Goal: Transaction & Acquisition: Purchase product/service

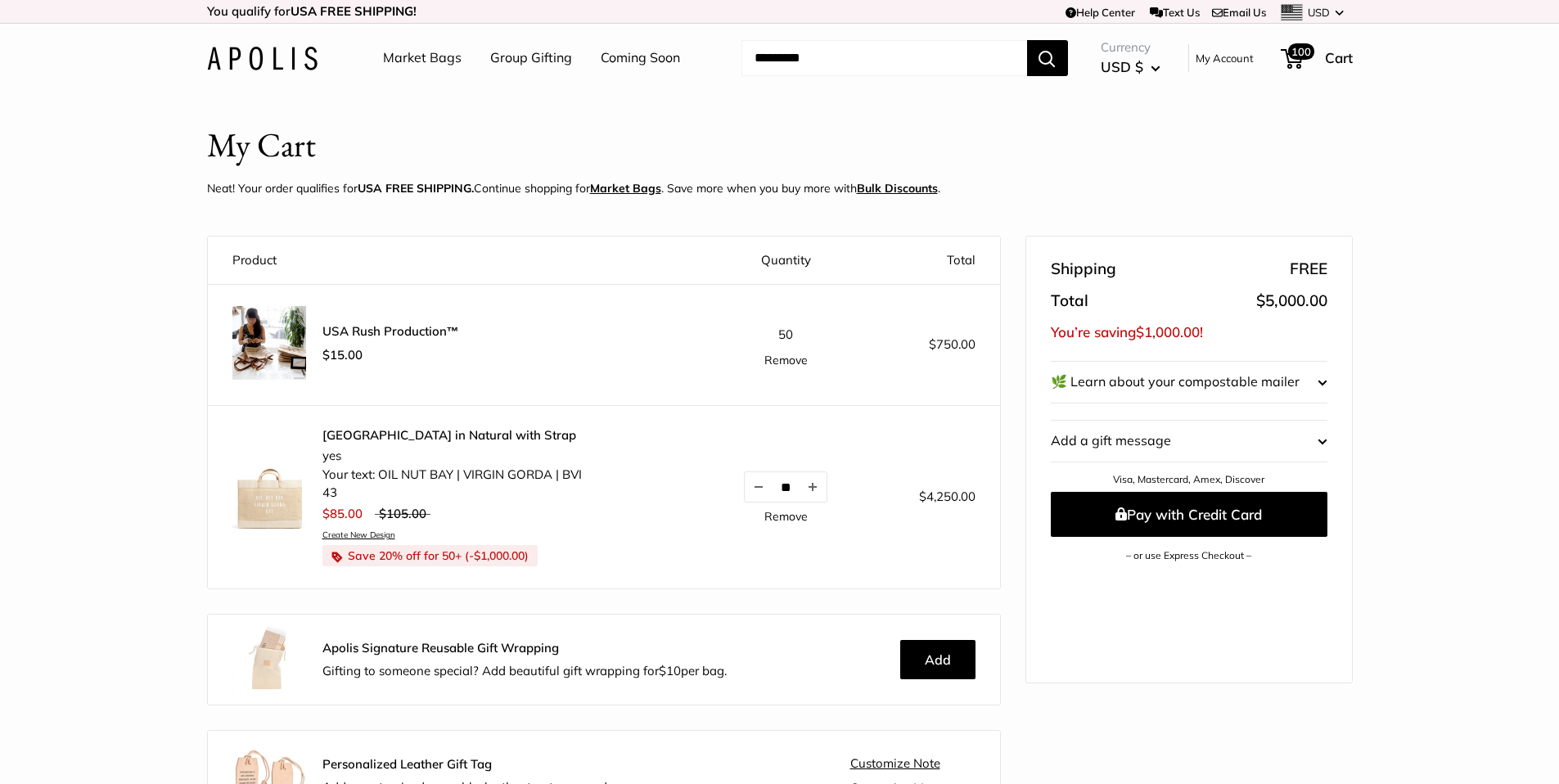
click at [436, 54] on link "Market Bags" at bounding box center [422, 58] width 79 height 25
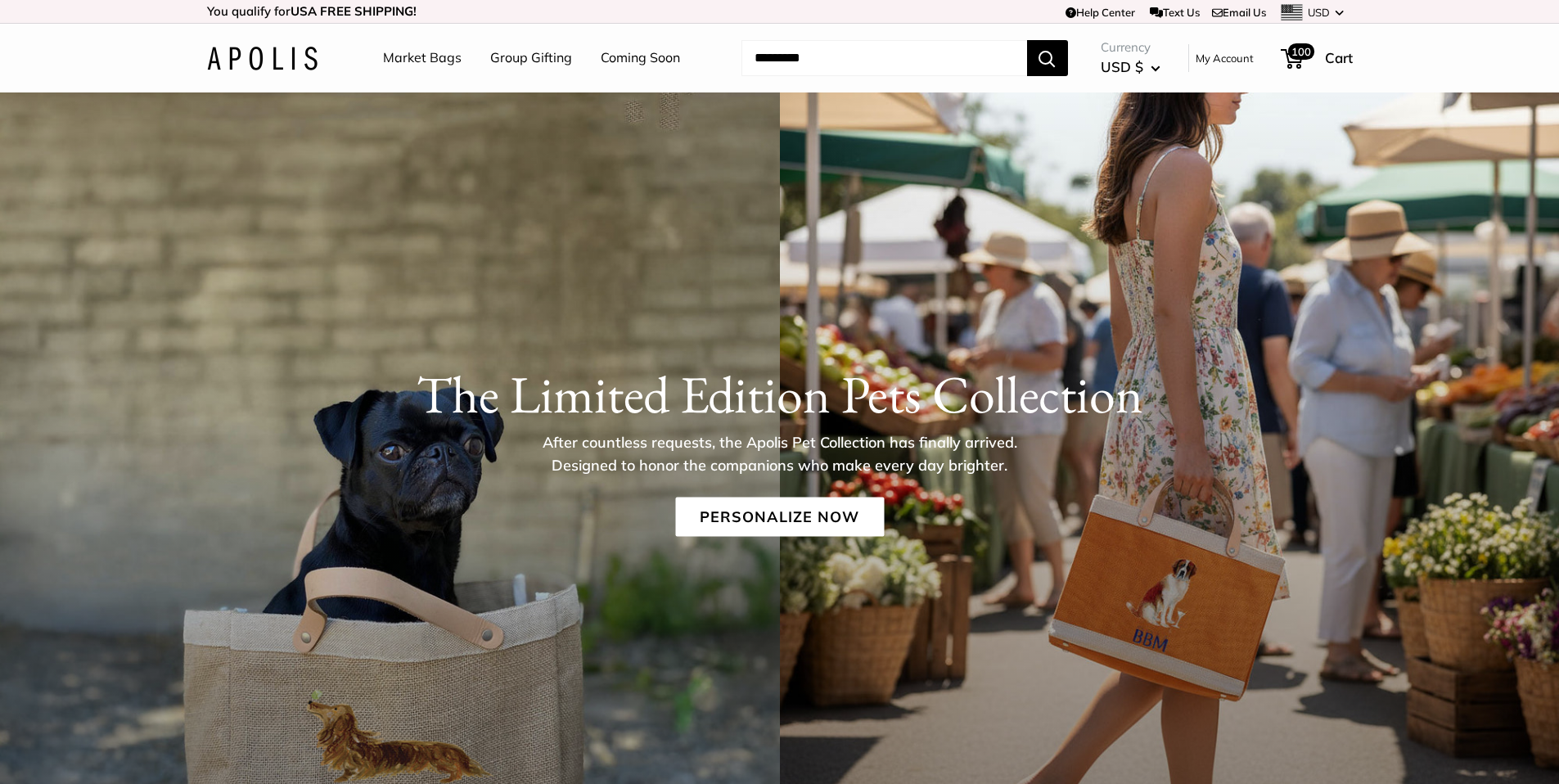
click at [836, 43] on input "Search..." at bounding box center [884, 58] width 286 height 36
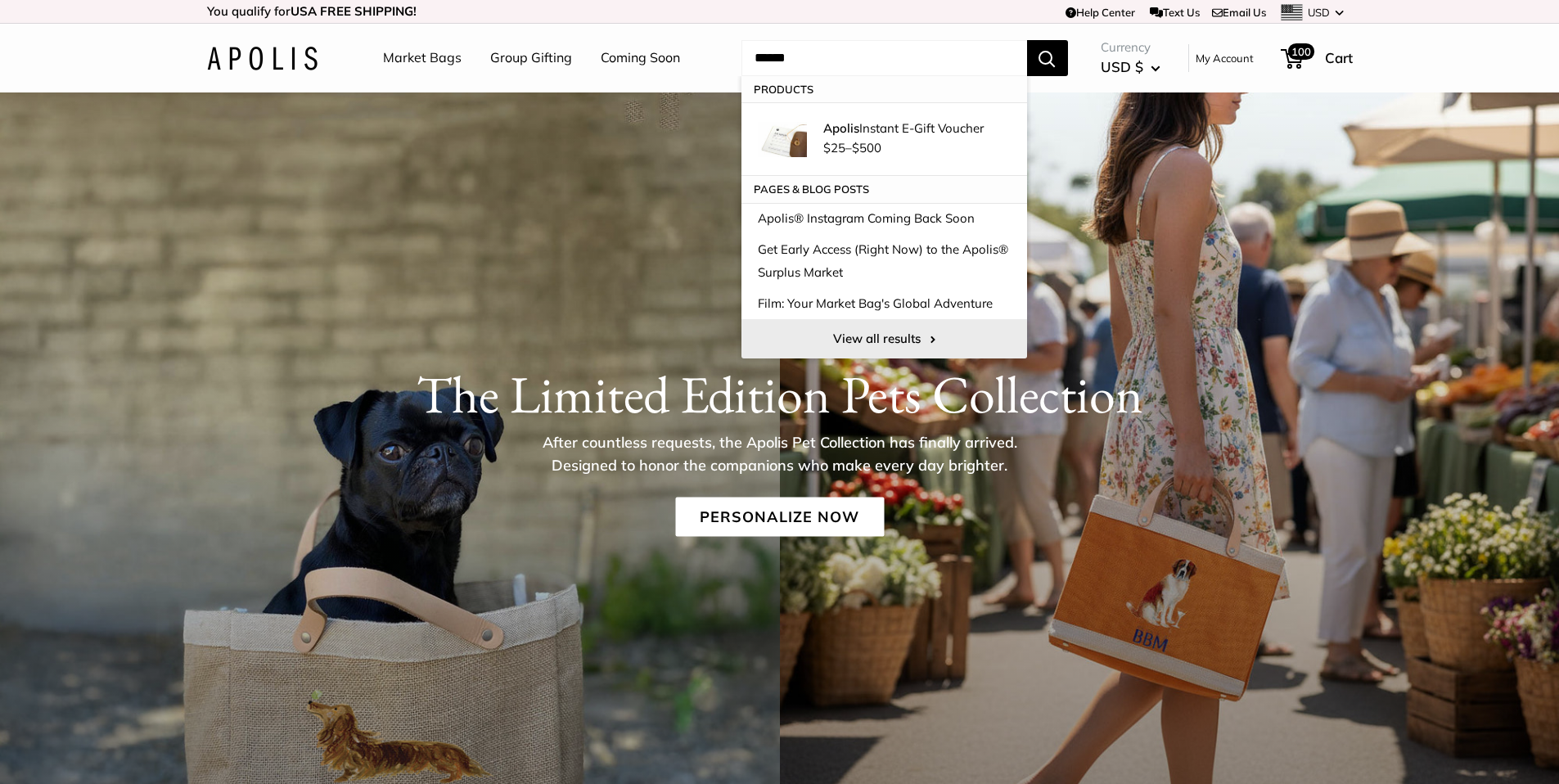
type input "******"
click at [872, 329] on link "View all results" at bounding box center [884, 339] width 286 height 39
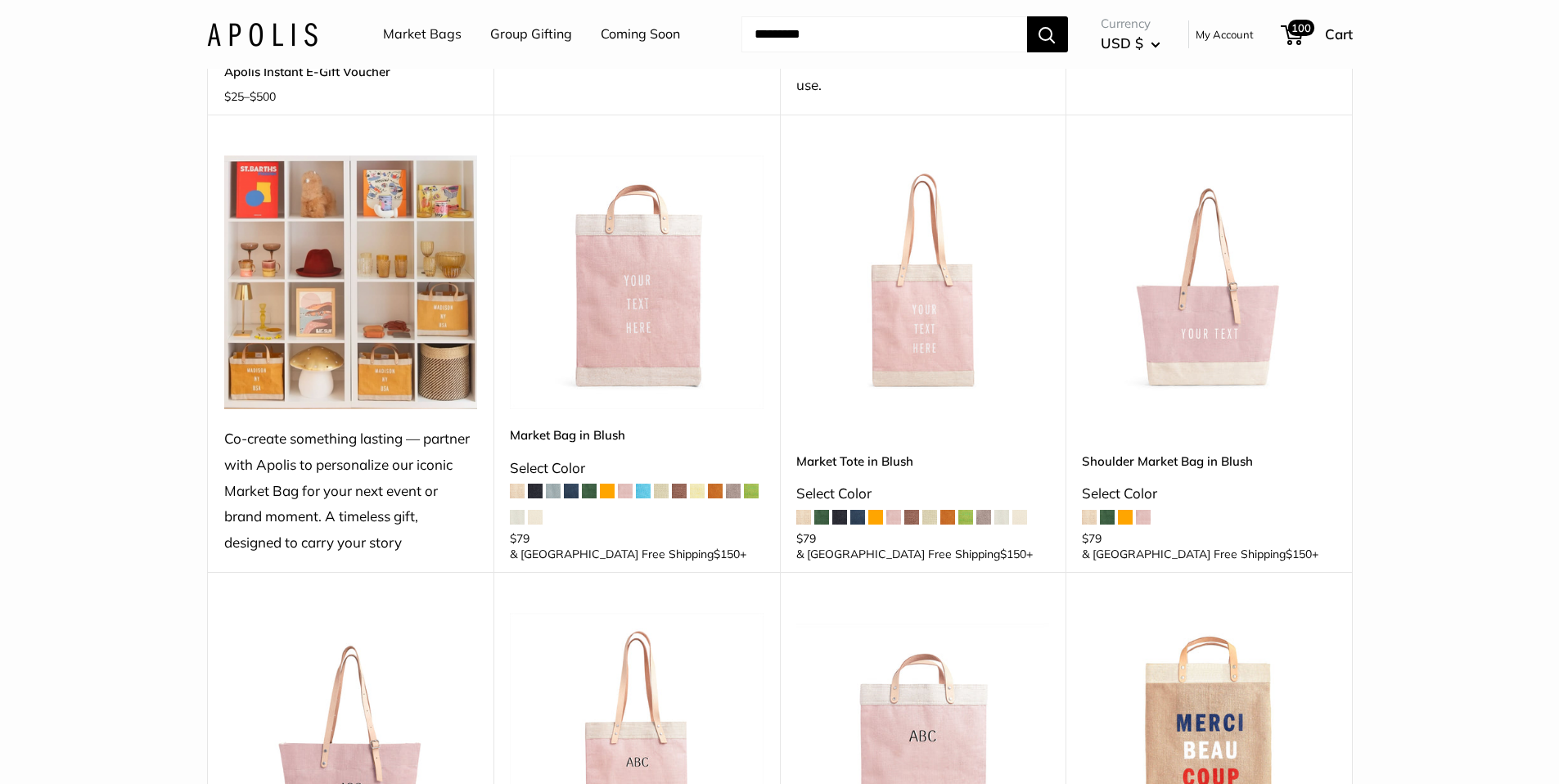
scroll to position [585, 0]
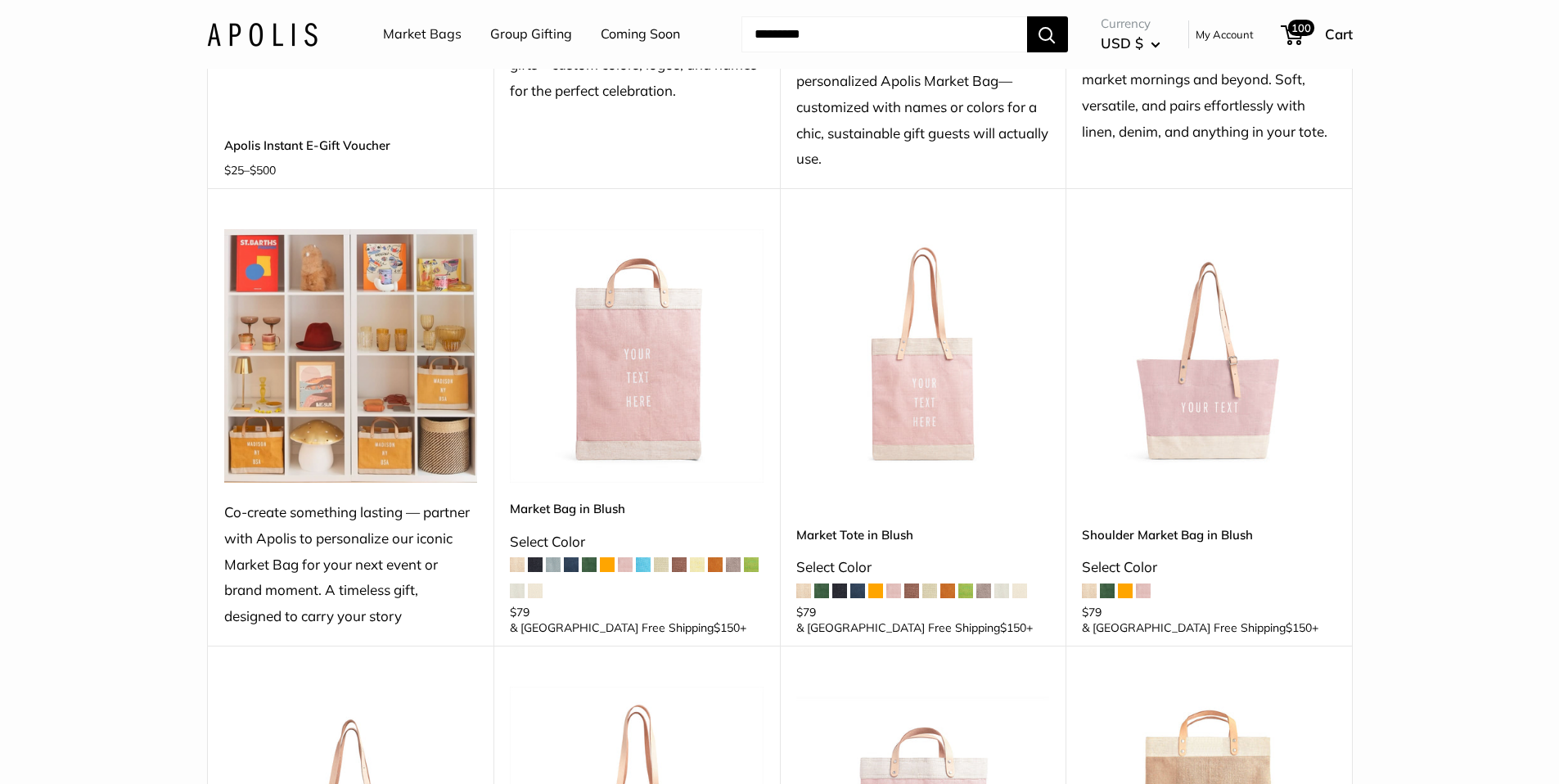
click at [0, 0] on img at bounding box center [0, 0] width 0 height 0
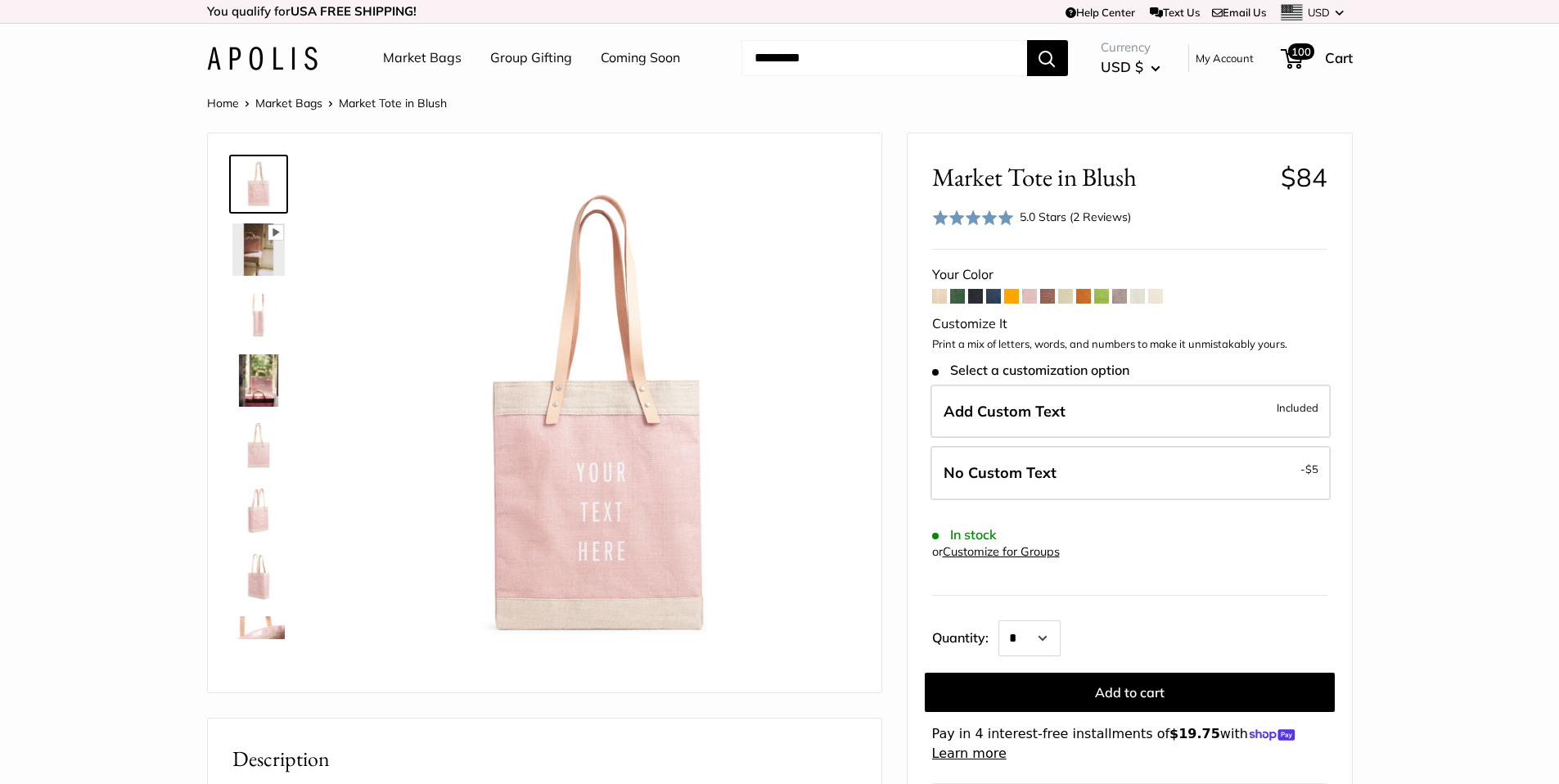
click at [939, 297] on span at bounding box center [939, 296] width 15 height 15
